Goal: Navigation & Orientation: Find specific page/section

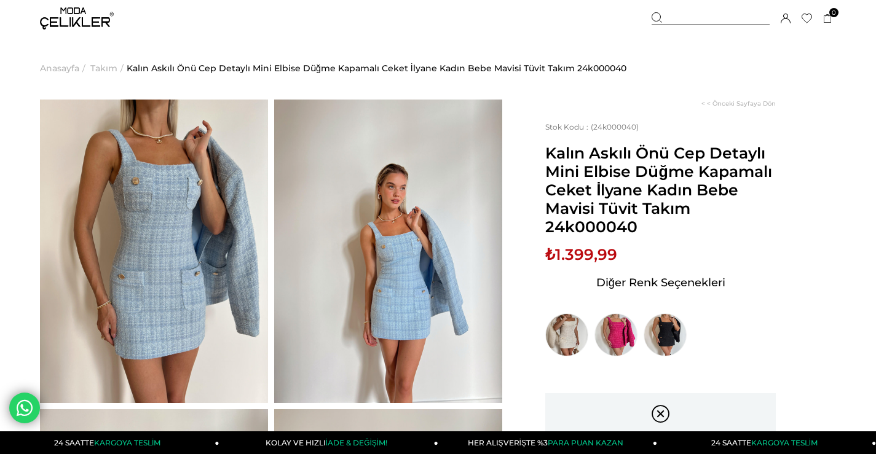
click at [109, 69] on span "Takım" at bounding box center [103, 68] width 27 height 63
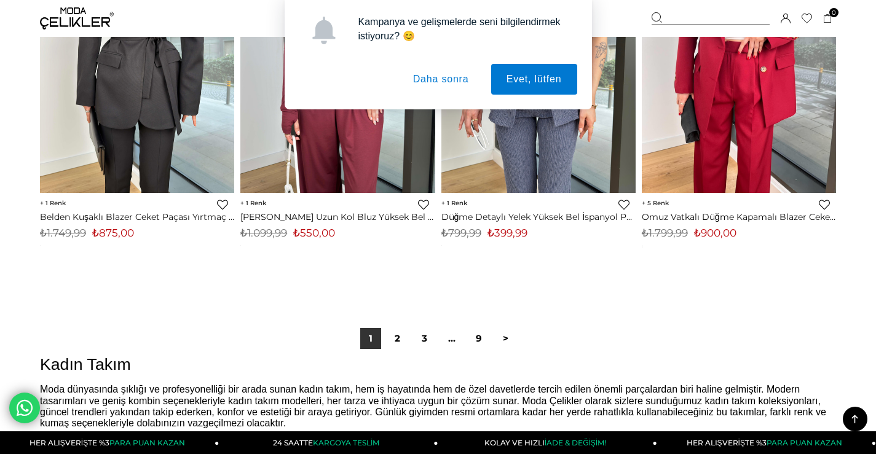
scroll to position [7255, 0]
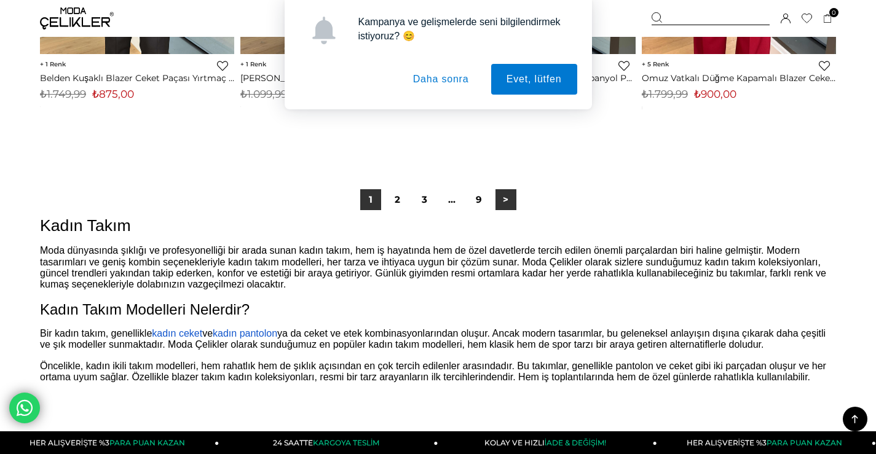
click at [507, 199] on link ">" at bounding box center [506, 199] width 21 height 21
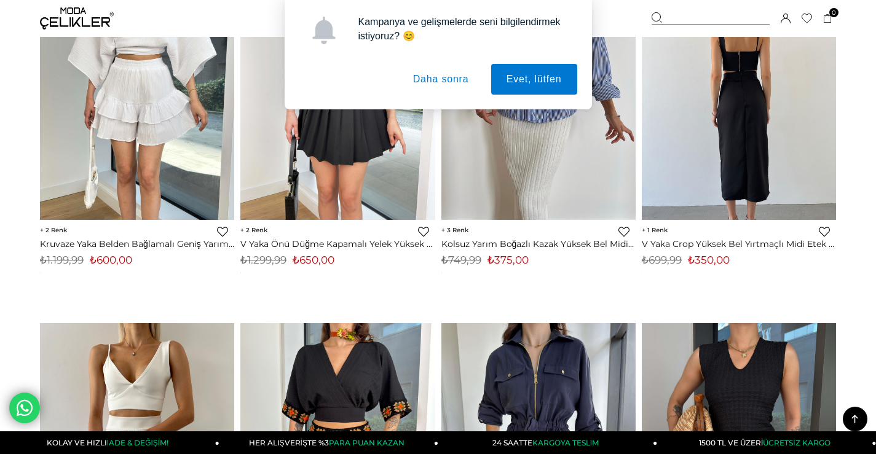
scroll to position [799, 0]
